Goal: Check status: Check status

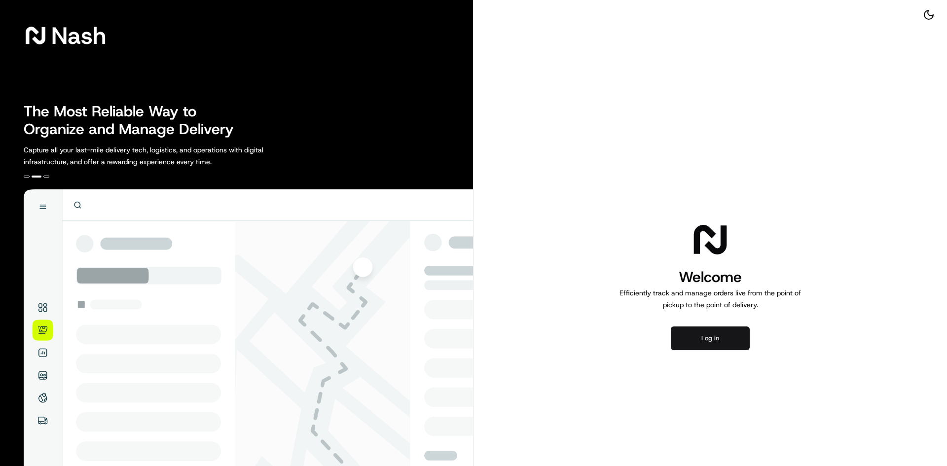
click at [711, 345] on button "Log in" at bounding box center [710, 338] width 79 height 24
